Goal: Find specific page/section: Find specific page/section

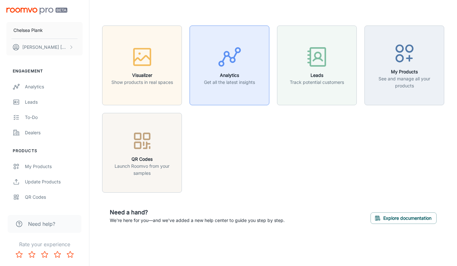
click at [221, 74] on h6 "Analytics" at bounding box center [229, 75] width 51 height 7
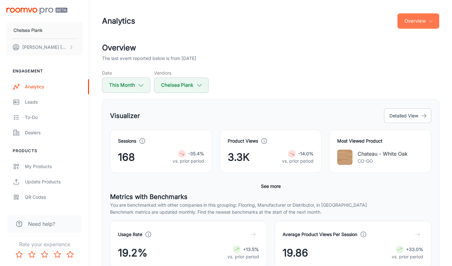
click at [432, 18] on button "Overview" at bounding box center [418, 20] width 42 height 15
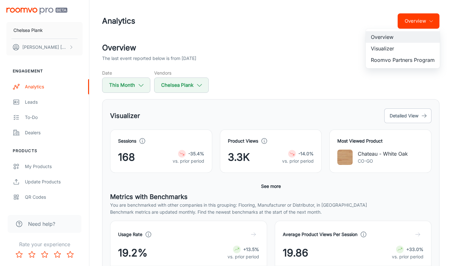
click at [381, 47] on li "Visualizer" at bounding box center [403, 48] width 74 height 11
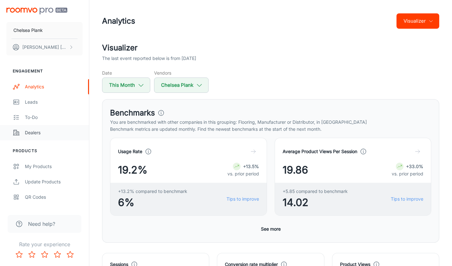
click at [24, 132] on link "Dealers" at bounding box center [44, 132] width 89 height 15
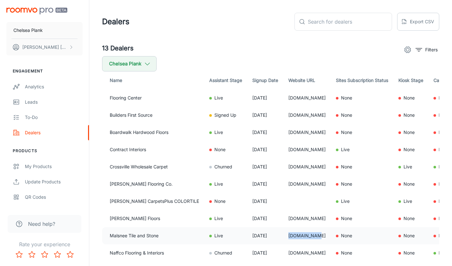
drag, startPoint x: 273, startPoint y: 235, endPoint x: 299, endPoint y: 234, distance: 25.9
click at [299, 234] on td "[DOMAIN_NAME]" at bounding box center [307, 235] width 48 height 17
copy td "[DOMAIN_NAME]"
